Goal: Task Accomplishment & Management: Complete application form

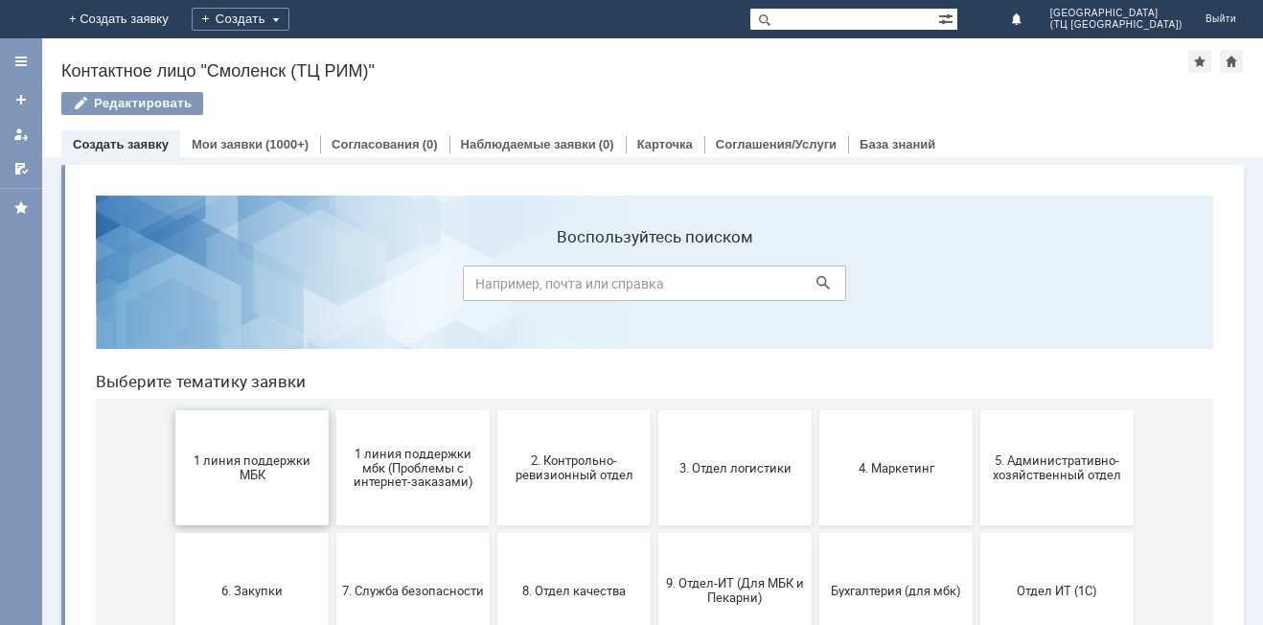
click at [240, 492] on button "1 линия поддержки МБК" at bounding box center [251, 467] width 153 height 115
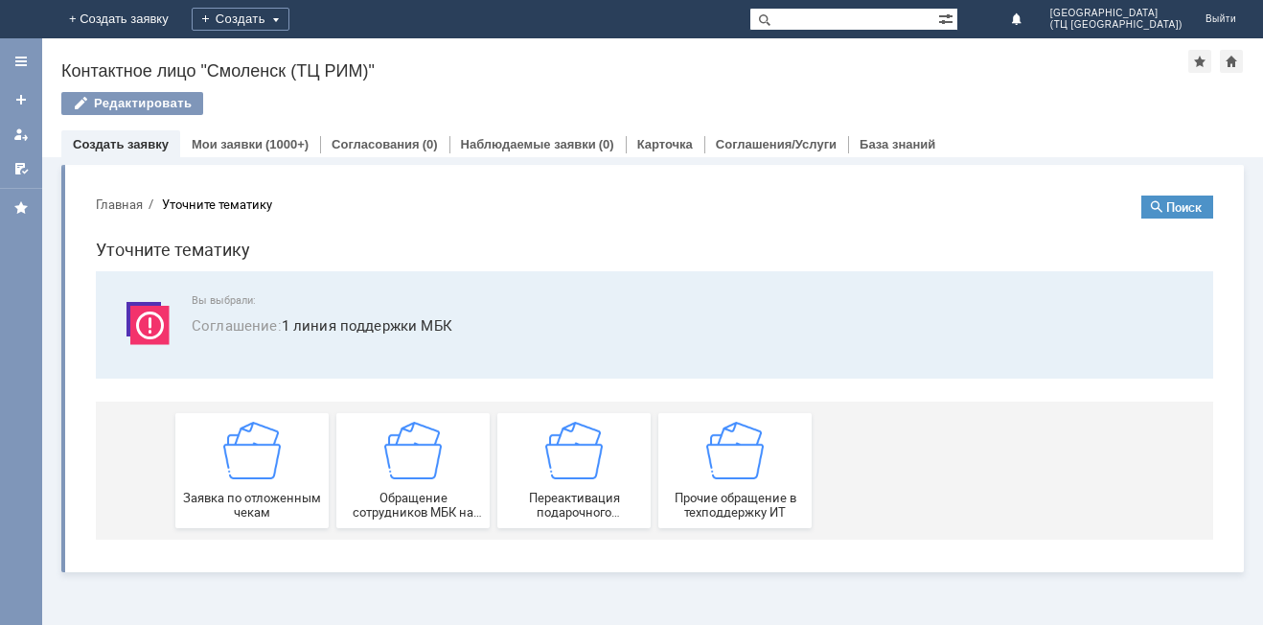
click at [240, 492] on span "Заявка по отложенным чекам" at bounding box center [252, 505] width 142 height 29
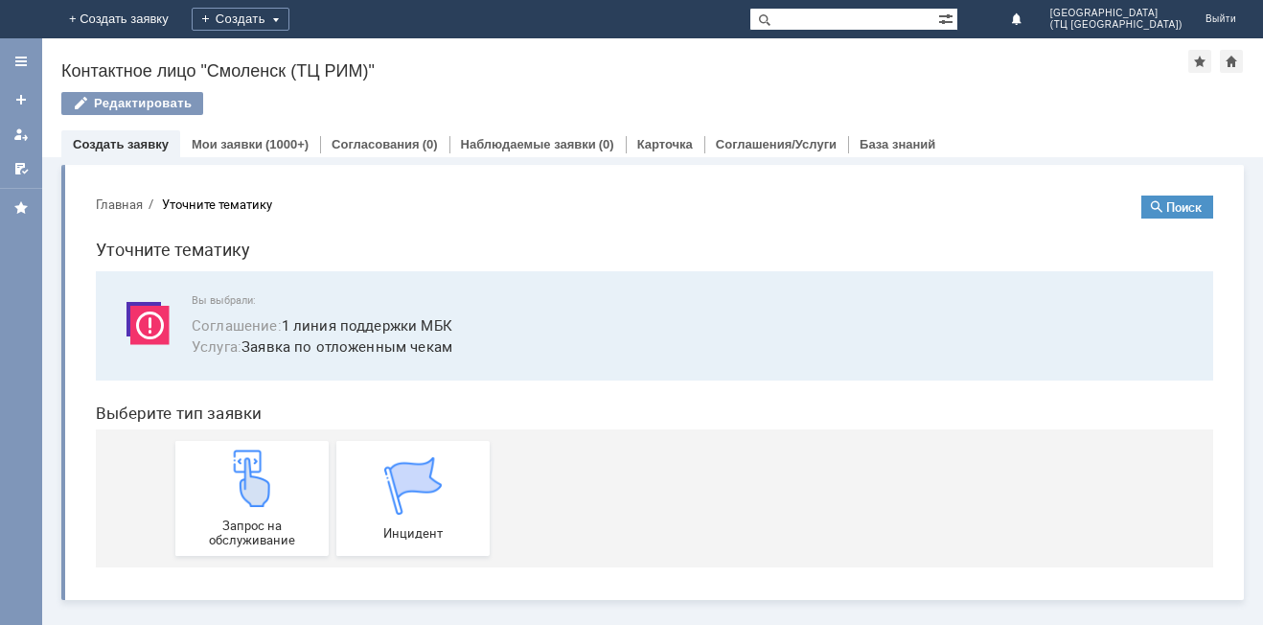
click at [240, 492] on img at bounding box center [252, 479] width 58 height 58
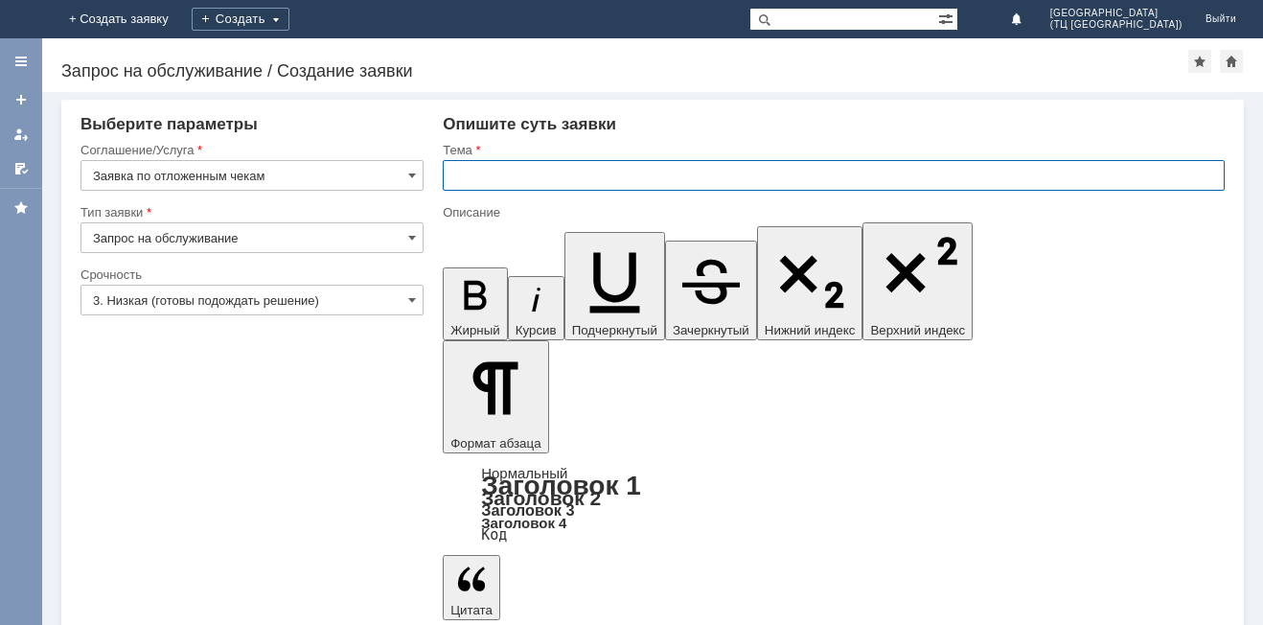
click at [475, 168] on input "text" at bounding box center [834, 175] width 782 height 31
type input "т"
click at [601, 174] on input "отложенный чек от 16.092025" at bounding box center [834, 175] width 782 height 31
type input "отложенный чек от [DATE]"
